Goal: Task Accomplishment & Management: Manage account settings

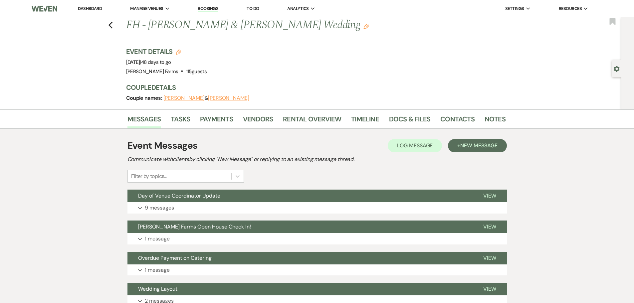
click at [221, 206] on button "Expand 9 messages" at bounding box center [318, 207] width 380 height 11
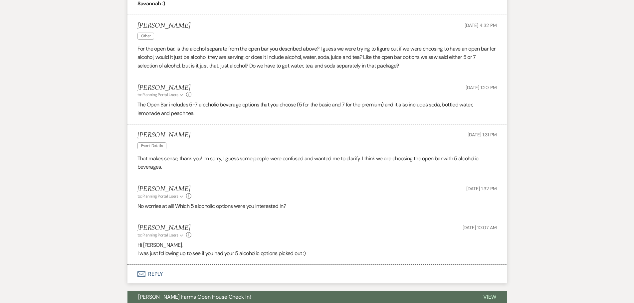
scroll to position [1159, 0]
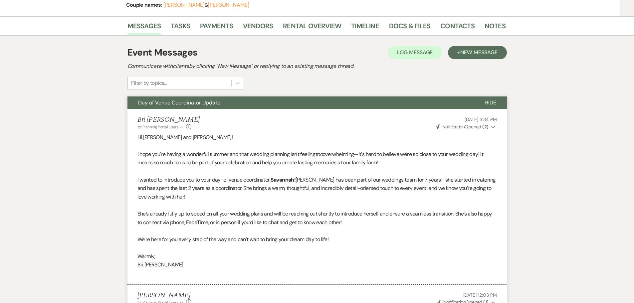
scroll to position [0, 0]
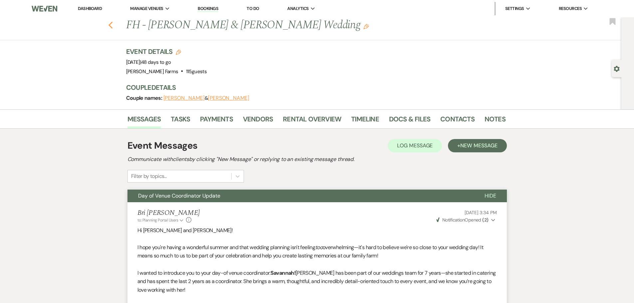
click at [113, 24] on icon "Previous" at bounding box center [110, 25] width 5 height 8
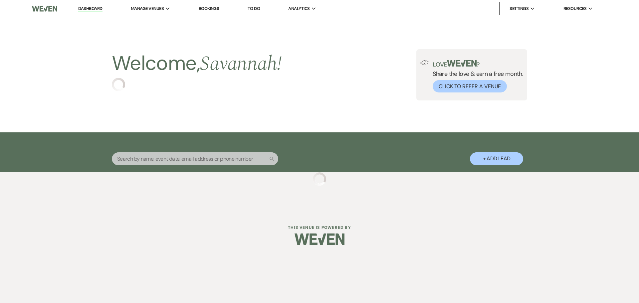
click at [195, 161] on input "text" at bounding box center [195, 158] width 166 height 13
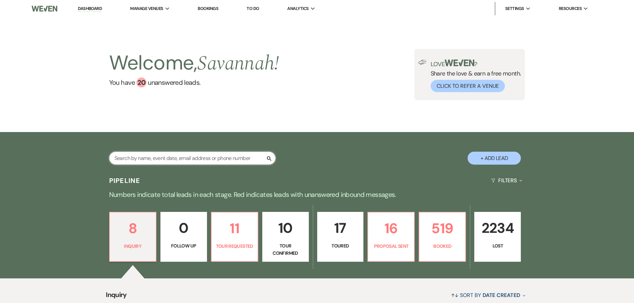
click at [195, 161] on input "text" at bounding box center [192, 158] width 166 height 13
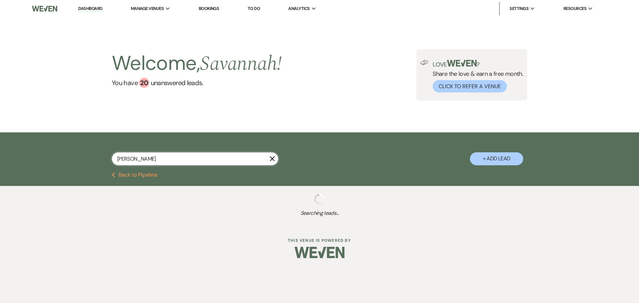
type input "mason taylor"
select select "8"
select select "5"
select select "8"
select select "5"
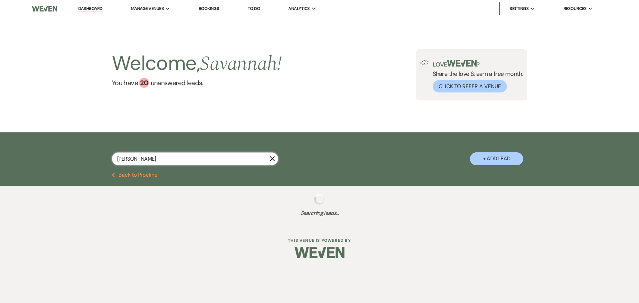
select select "8"
select select "5"
select select "8"
select select "5"
select select "8"
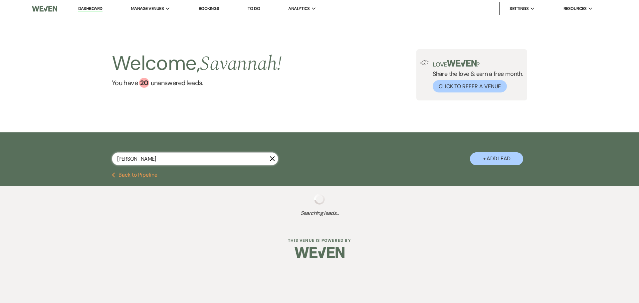
select select "5"
select select "8"
select select "5"
select select "8"
select select "4"
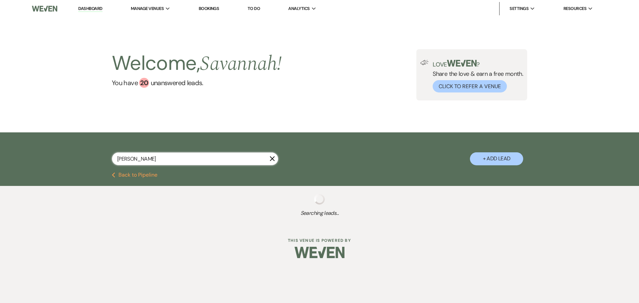
select select "8"
select select "5"
select select "8"
select select "5"
select select "8"
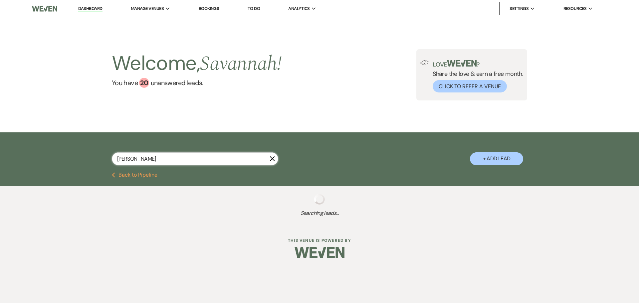
select select "5"
select select "8"
select select "5"
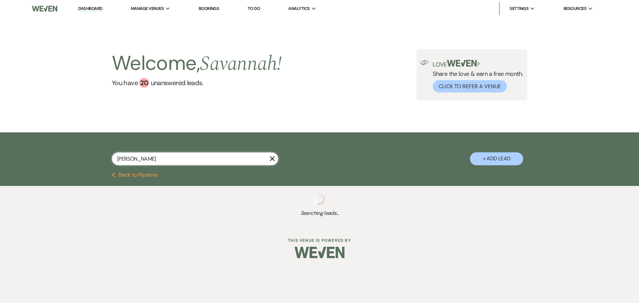
select select "8"
select select "6"
select select "8"
select select "5"
select select "8"
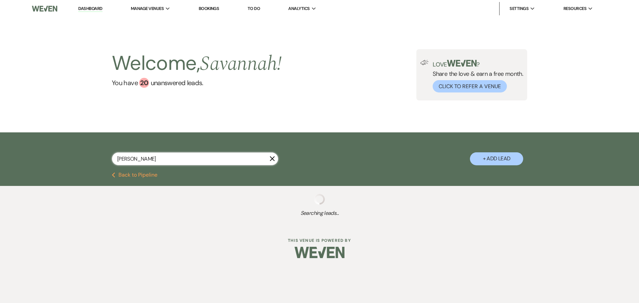
select select "6"
select select "8"
select select "6"
select select "8"
select select "1"
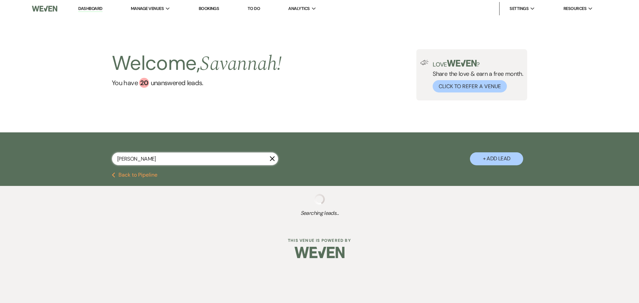
select select "8"
select select "5"
select select "8"
select select "1"
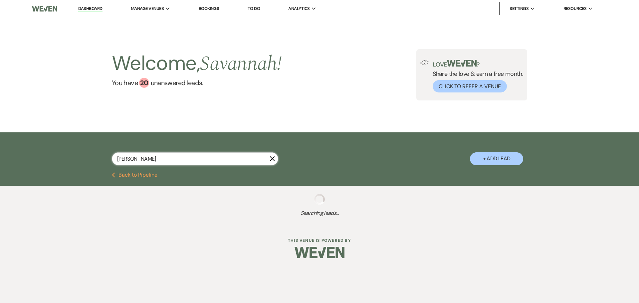
select select "8"
select select "11"
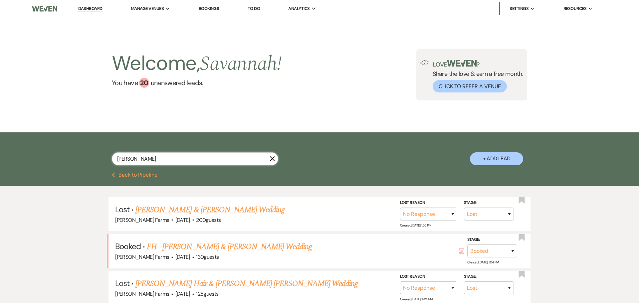
type input "mason taylor"
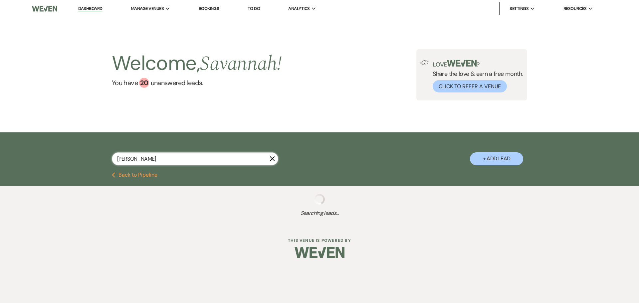
select select "8"
select select "5"
select select "8"
select select "5"
select select "8"
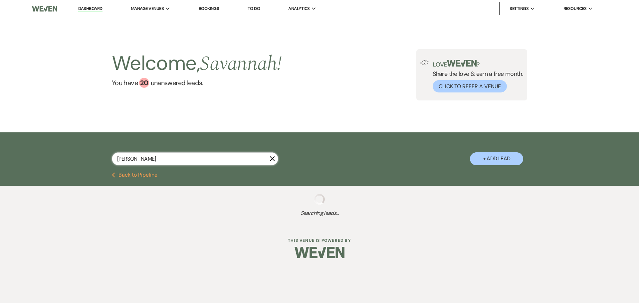
select select "5"
select select "8"
select select "5"
select select "8"
select select "5"
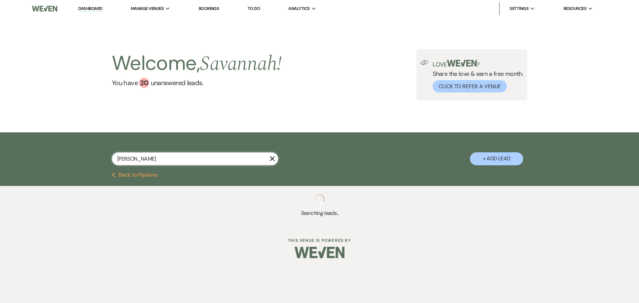
select select "8"
select select "5"
select select "8"
select select "4"
select select "8"
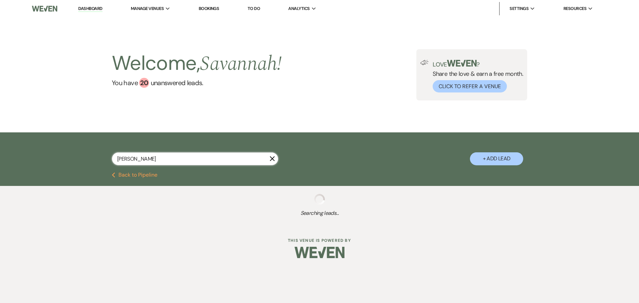
select select "5"
select select "8"
select select "5"
select select "8"
select select "5"
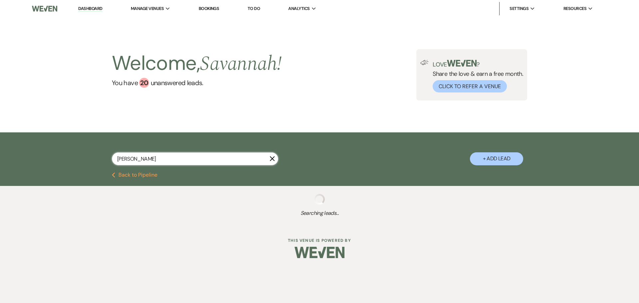
select select "8"
select select "5"
select select "8"
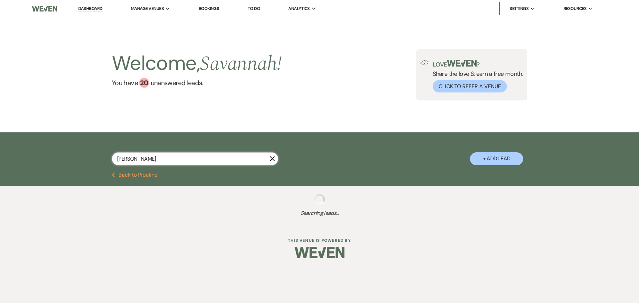
select select "6"
select select "8"
select select "5"
select select "8"
select select "6"
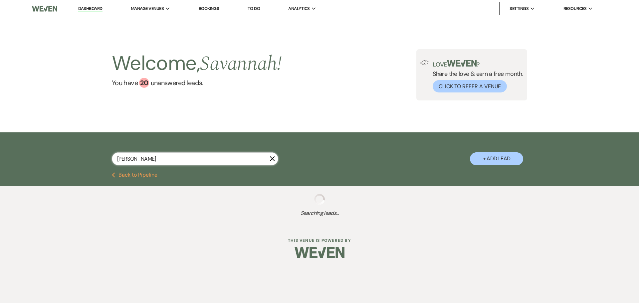
select select "8"
select select "6"
select select "8"
select select "1"
select select "8"
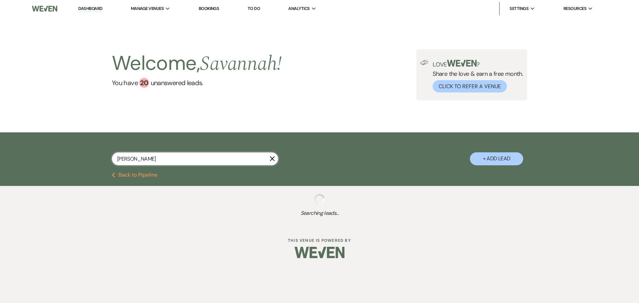
select select "8"
select select "5"
select select "8"
select select "1"
select select "8"
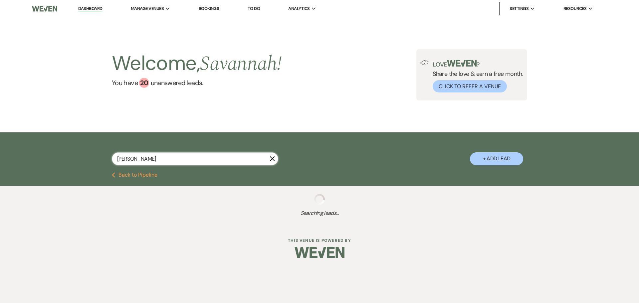
select select "11"
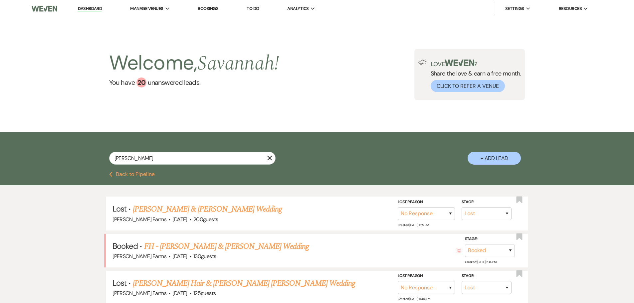
click at [261, 246] on link "FH - Bree Anderson & Mason Taylor's Wedding" at bounding box center [226, 247] width 165 height 12
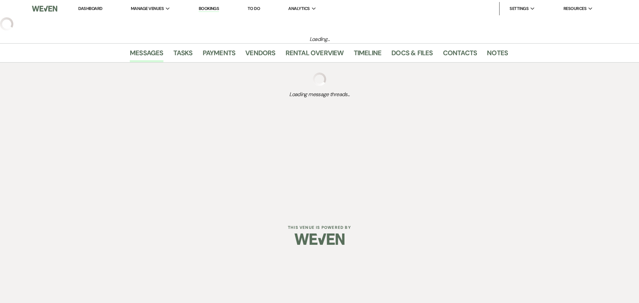
select select "5"
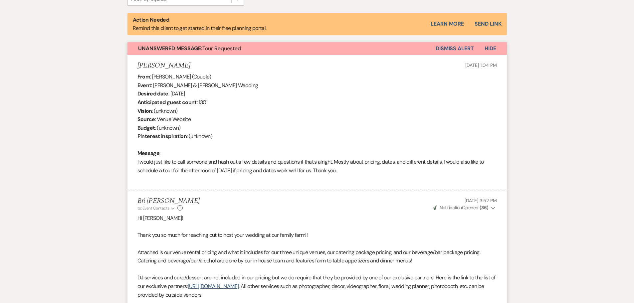
scroll to position [68, 0]
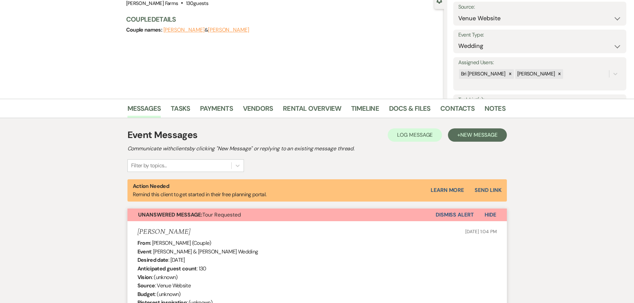
click at [465, 217] on button "Dismiss Alert" at bounding box center [455, 215] width 38 height 13
